Goal: Information Seeking & Learning: Check status

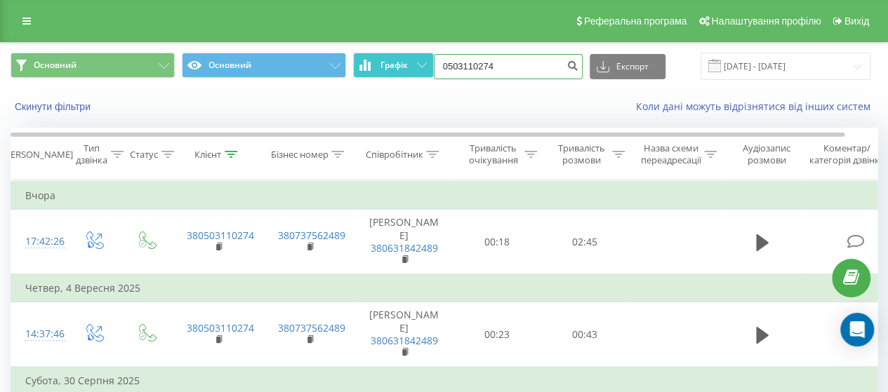
drag, startPoint x: 465, startPoint y: 71, endPoint x: 420, endPoint y: 72, distance: 44.9
click at [420, 72] on div "Основний Основний Графік 0503110274 Експорт .csv .xls .xlsx [DATE] - [DATE]" at bounding box center [444, 66] width 867 height 27
paste input "995509043"
type input "0995509043"
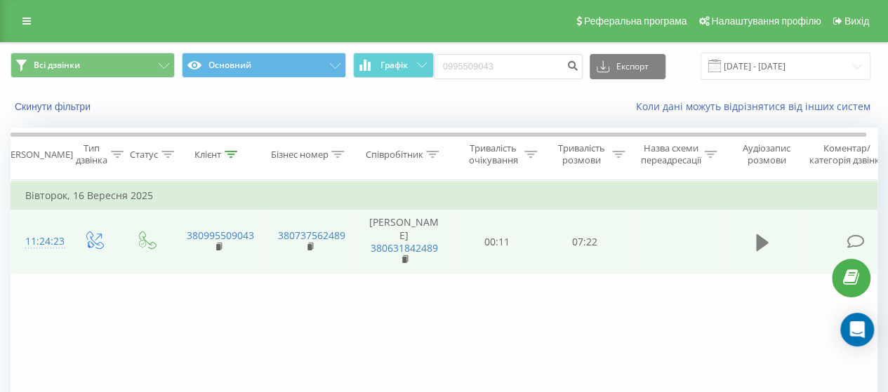
click at [752, 250] on button at bounding box center [761, 242] width 21 height 21
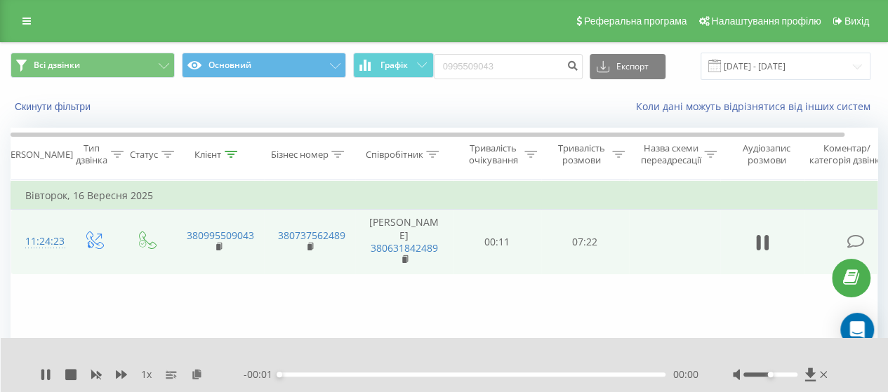
scroll to position [70, 0]
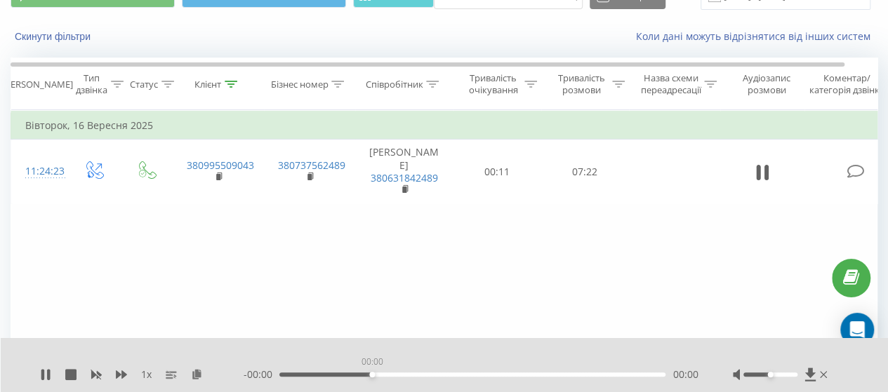
click at [372, 374] on div "00:00" at bounding box center [472, 375] width 386 height 4
click at [780, 374] on div at bounding box center [770, 375] width 54 height 4
click at [431, 375] on div "00:04" at bounding box center [472, 375] width 386 height 4
click at [463, 375] on div "03:03" at bounding box center [472, 375] width 386 height 4
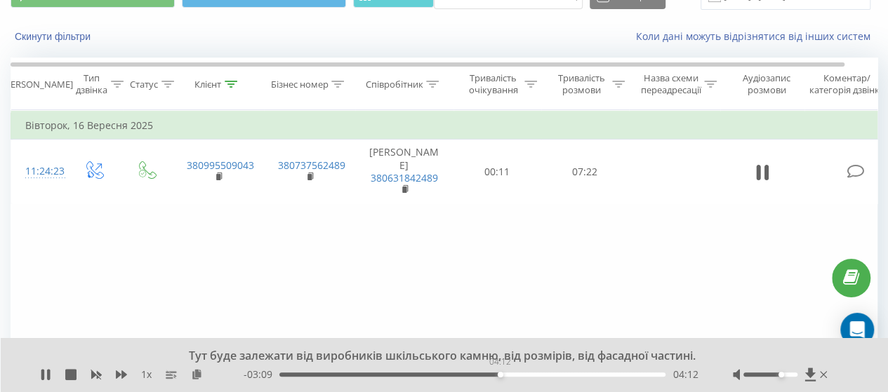
click at [500, 375] on div "04:12" at bounding box center [472, 375] width 386 height 4
click at [529, 374] on div "04:46" at bounding box center [472, 375] width 386 height 4
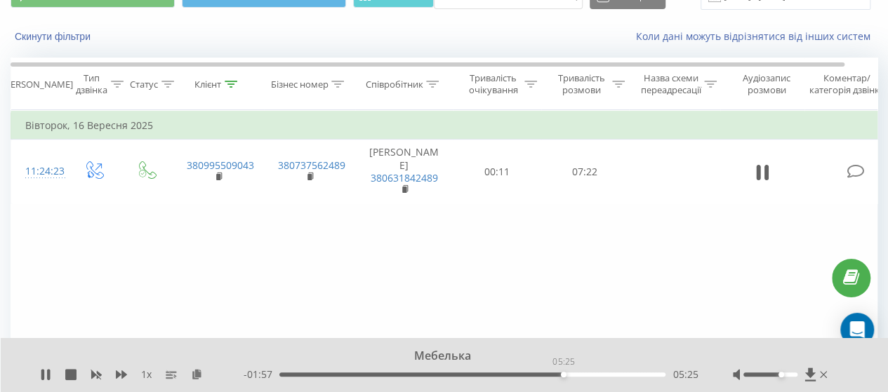
click at [563, 376] on div "05:25" at bounding box center [472, 375] width 386 height 4
click at [591, 377] on div "- 01:51 05:31 05:31" at bounding box center [470, 375] width 454 height 14
click at [595, 373] on div "05:31" at bounding box center [472, 375] width 386 height 4
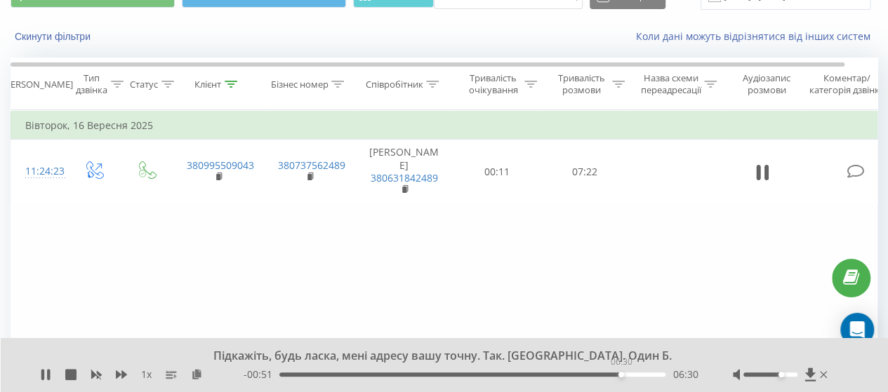
click at [620, 375] on div "06:30" at bounding box center [472, 375] width 386 height 4
click at [634, 376] on div "06:32" at bounding box center [472, 375] width 386 height 4
click at [51, 373] on icon at bounding box center [45, 374] width 11 height 11
